Goal: Navigation & Orientation: Find specific page/section

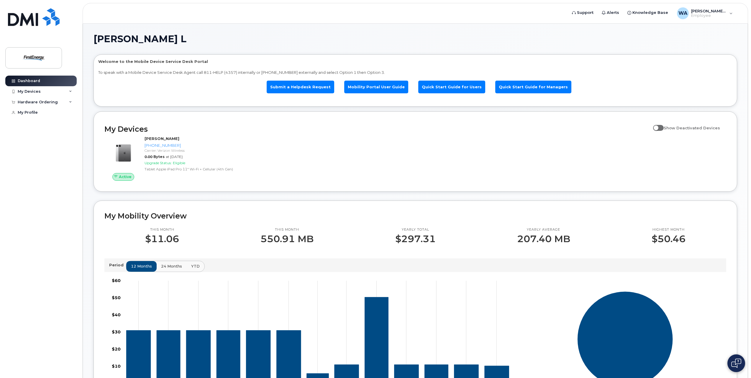
click at [661, 128] on span at bounding box center [658, 128] width 11 height 6
click at [658, 127] on input "Show Deactivated Devices" at bounding box center [655, 124] width 5 height 5
click at [664, 128] on span at bounding box center [658, 128] width 11 height 6
click at [658, 127] on input "Show Deactivated Devices" at bounding box center [655, 124] width 5 height 5
checkbox input "false"
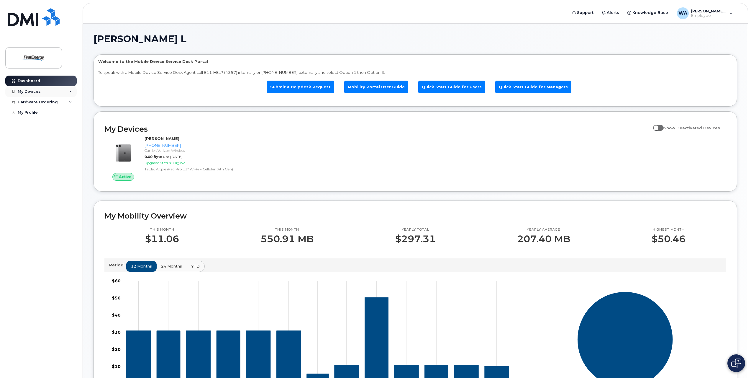
click at [45, 91] on div "My Devices" at bounding box center [40, 91] width 71 height 11
click at [45, 92] on div "My Devices" at bounding box center [40, 91] width 71 height 11
click at [46, 195] on div "Dashboard My Devices Add Device 330-810-5471 (ARMINDA L WARNER) Hardware Orderi…" at bounding box center [41, 222] width 73 height 293
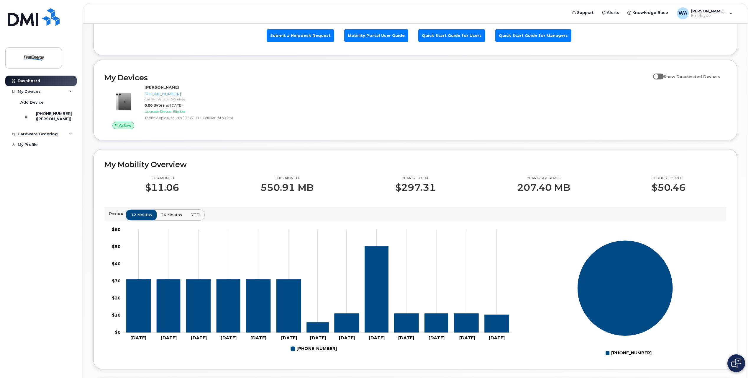
scroll to position [59, 0]
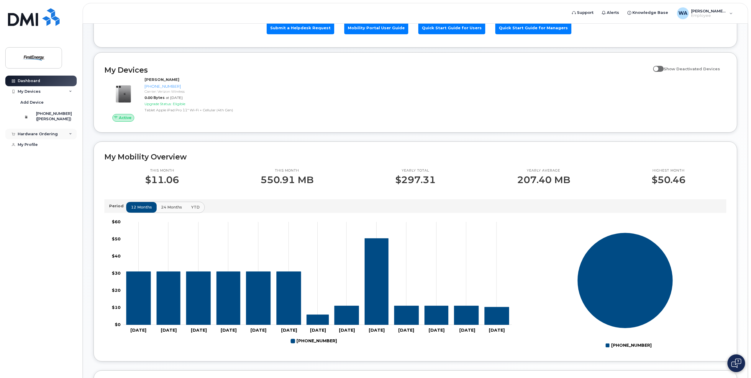
click at [51, 136] on div "Hardware Ordering" at bounding box center [38, 134] width 40 height 5
click at [19, 158] on div "My Profile" at bounding box center [28, 155] width 20 height 5
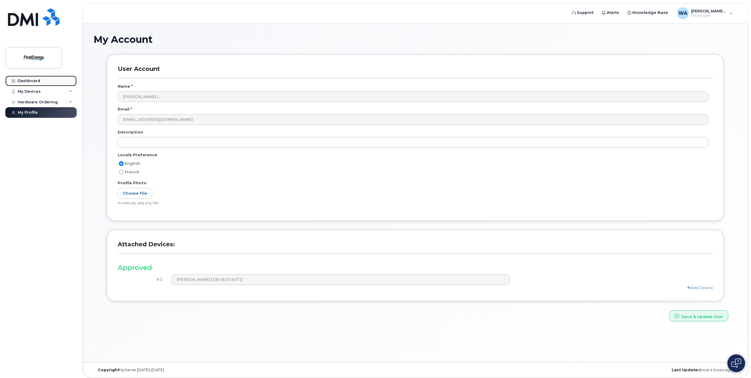
click at [54, 84] on link "Dashboard" at bounding box center [40, 81] width 71 height 11
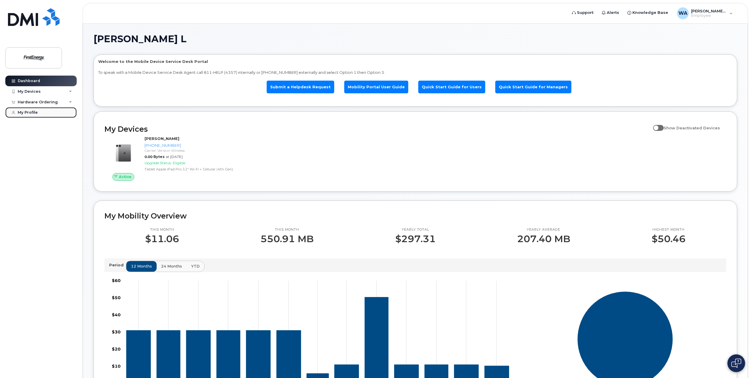
click at [30, 113] on div "My Profile" at bounding box center [28, 112] width 20 height 5
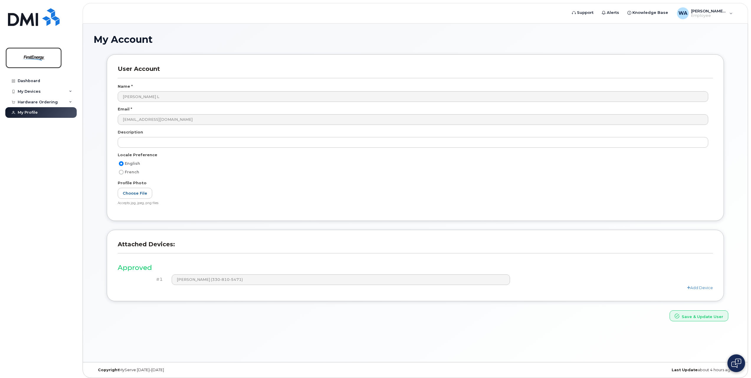
click at [32, 57] on img at bounding box center [33, 57] width 45 height 17
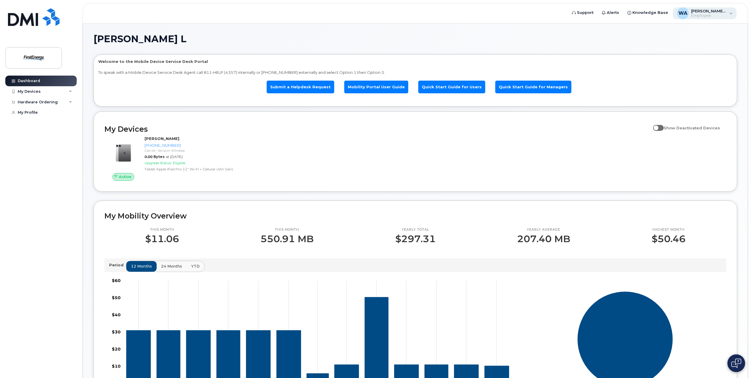
click at [728, 12] on div "WA [PERSON_NAME] L Employee" at bounding box center [705, 13] width 64 height 12
click at [624, 36] on h1 "[PERSON_NAME] L" at bounding box center [414, 38] width 641 height 9
click at [701, 13] on span "[PERSON_NAME] L" at bounding box center [708, 11] width 35 height 5
click at [716, 40] on span "Français" at bounding box center [712, 39] width 16 height 5
click at [668, 41] on span "English" at bounding box center [674, 39] width 14 height 5
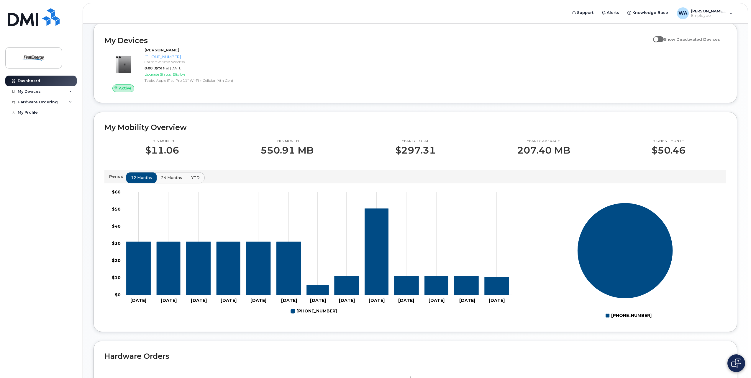
scroll to position [172, 0]
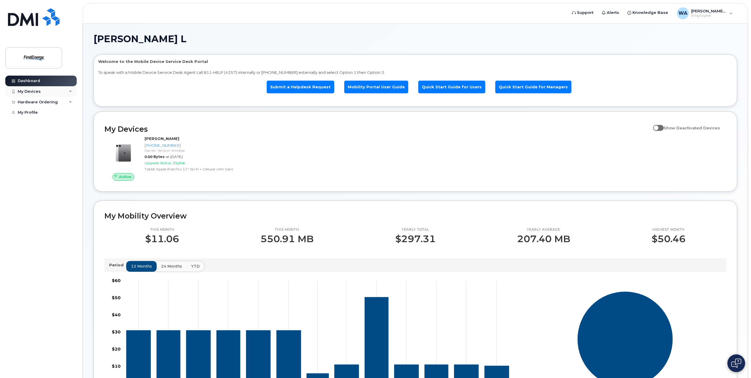
click at [37, 94] on div "My Devices" at bounding box center [40, 91] width 71 height 11
click at [77, 176] on div "Dashboard My Devices Add Device [PHONE_NUMBER] ([PERSON_NAME]) Hardware Orderin…" at bounding box center [41, 222] width 73 height 293
click at [20, 147] on div "My Profile" at bounding box center [28, 144] width 20 height 5
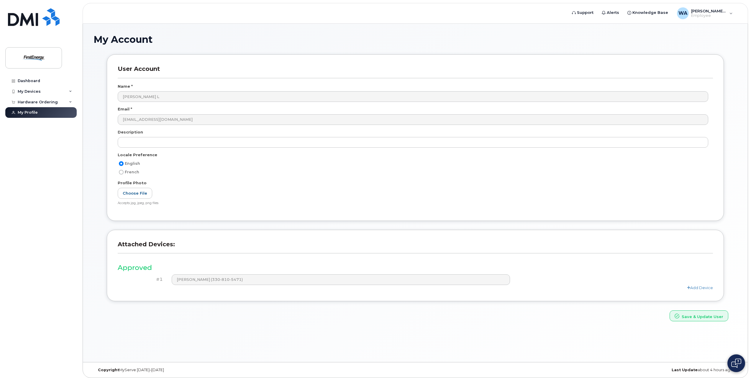
click at [94, 175] on div "User Account Name * [PERSON_NAME] L Email * [EMAIL_ADDRESS][DOMAIN_NAME] Descri…" at bounding box center [416, 187] width 644 height 267
click at [47, 92] on div "My Devices" at bounding box center [40, 91] width 71 height 11
click at [69, 183] on div "Dashboard My Devices Add Device [PHONE_NUMBER] ([PERSON_NAME]) Hardware Orderin…" at bounding box center [41, 222] width 73 height 293
click at [48, 150] on link "My Profile" at bounding box center [40, 144] width 71 height 11
click at [727, 16] on span "Employee" at bounding box center [708, 15] width 35 height 5
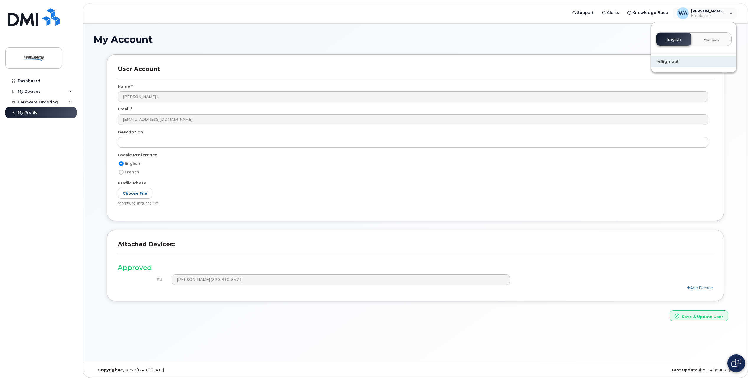
click at [670, 63] on div "Sign out" at bounding box center [694, 61] width 85 height 11
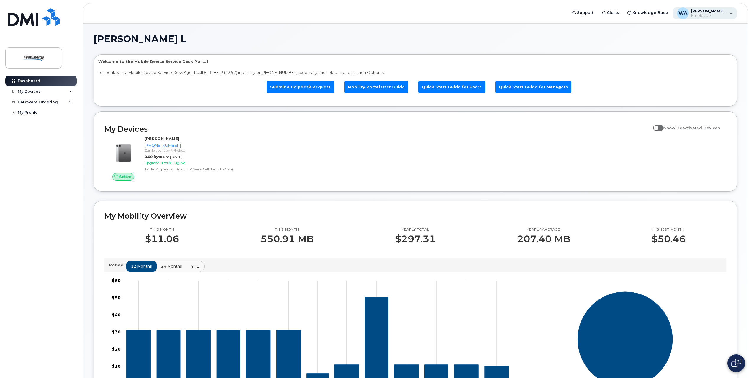
click at [717, 9] on span "[PERSON_NAME] L" at bounding box center [708, 11] width 35 height 5
click at [675, 61] on div "Sign out" at bounding box center [694, 61] width 85 height 11
click at [53, 89] on div "My Devices" at bounding box center [40, 91] width 71 height 11
click at [88, 102] on div "Warner, Arla L Welcome to the Mobile Device Service Desk Portal To speak with a…" at bounding box center [415, 277] width 665 height 507
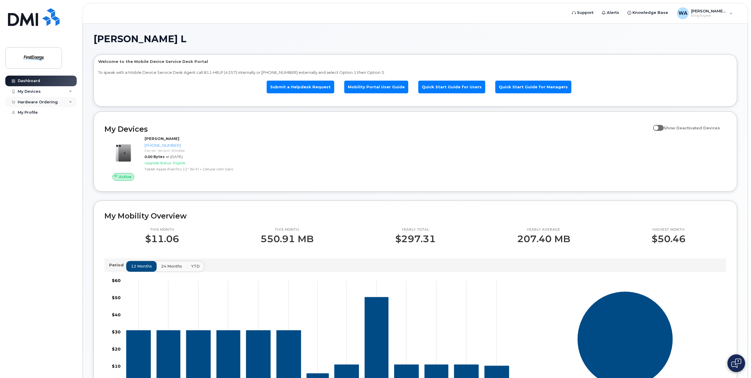
click at [73, 105] on div "Hardware Ordering" at bounding box center [40, 102] width 71 height 11
click at [86, 101] on div "Warner, Arla L Welcome to the Mobile Device Service Desk Portal To speak with a…" at bounding box center [415, 277] width 665 height 507
click at [640, 38] on h1 "[PERSON_NAME] L" at bounding box center [414, 38] width 641 height 9
click at [298, 28] on div "[PERSON_NAME] L Welcome to the Mobile Device Service Desk Portal To speak with …" at bounding box center [415, 277] width 665 height 507
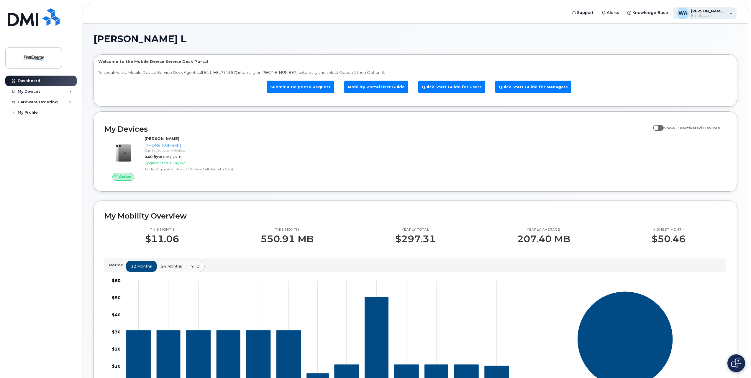
click at [728, 9] on div "WA [PERSON_NAME] L Employee" at bounding box center [705, 13] width 64 height 12
click at [623, 35] on h1 "[PERSON_NAME] L" at bounding box center [414, 38] width 641 height 9
click at [727, 15] on div "WA [PERSON_NAME] L Employee" at bounding box center [705, 13] width 64 height 12
click at [590, 29] on div "[PERSON_NAME] L Welcome to the Mobile Device Service Desk Portal To speak with …" at bounding box center [415, 277] width 665 height 507
click at [706, 42] on h1 "[PERSON_NAME] L" at bounding box center [414, 38] width 641 height 9
